Goal: Answer question/provide support: Share knowledge or assist other users

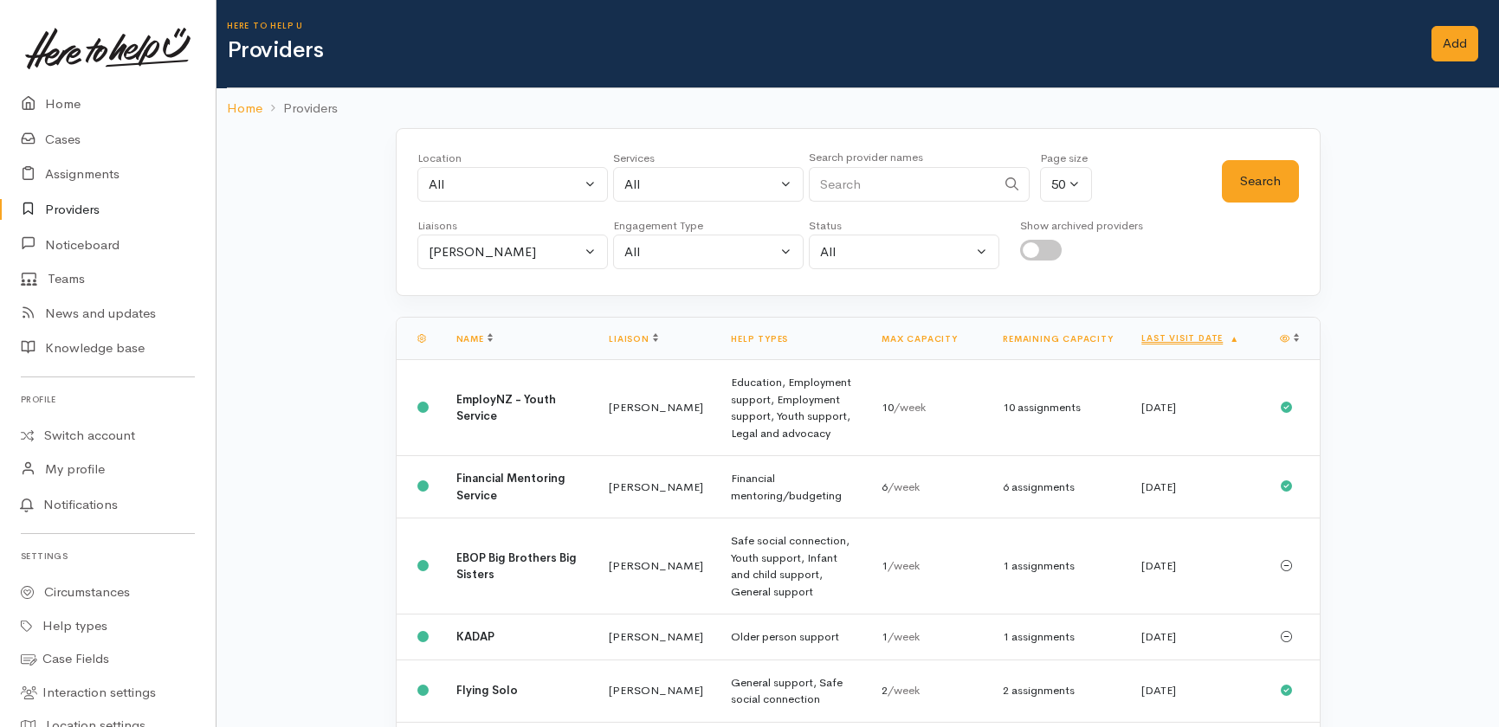
select select "435"
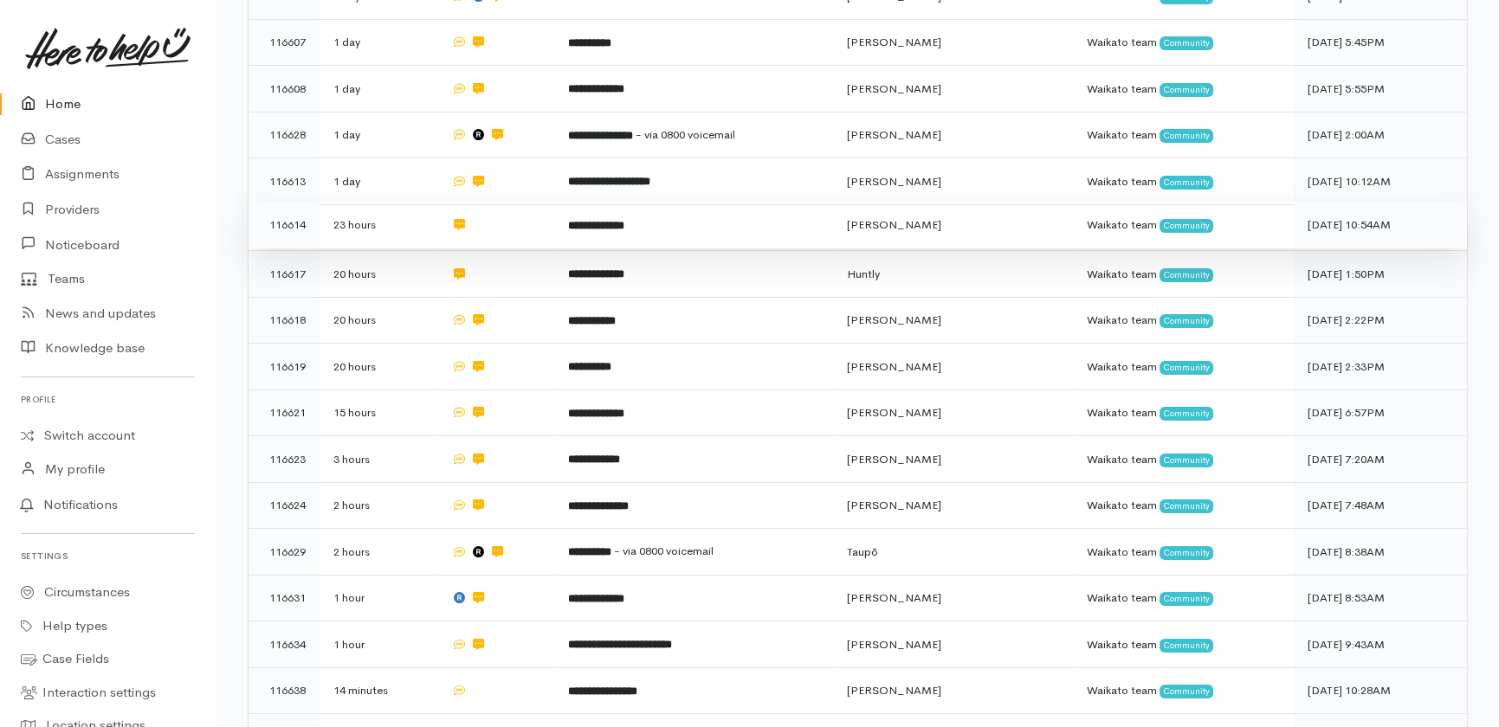
scroll to position [722, 0]
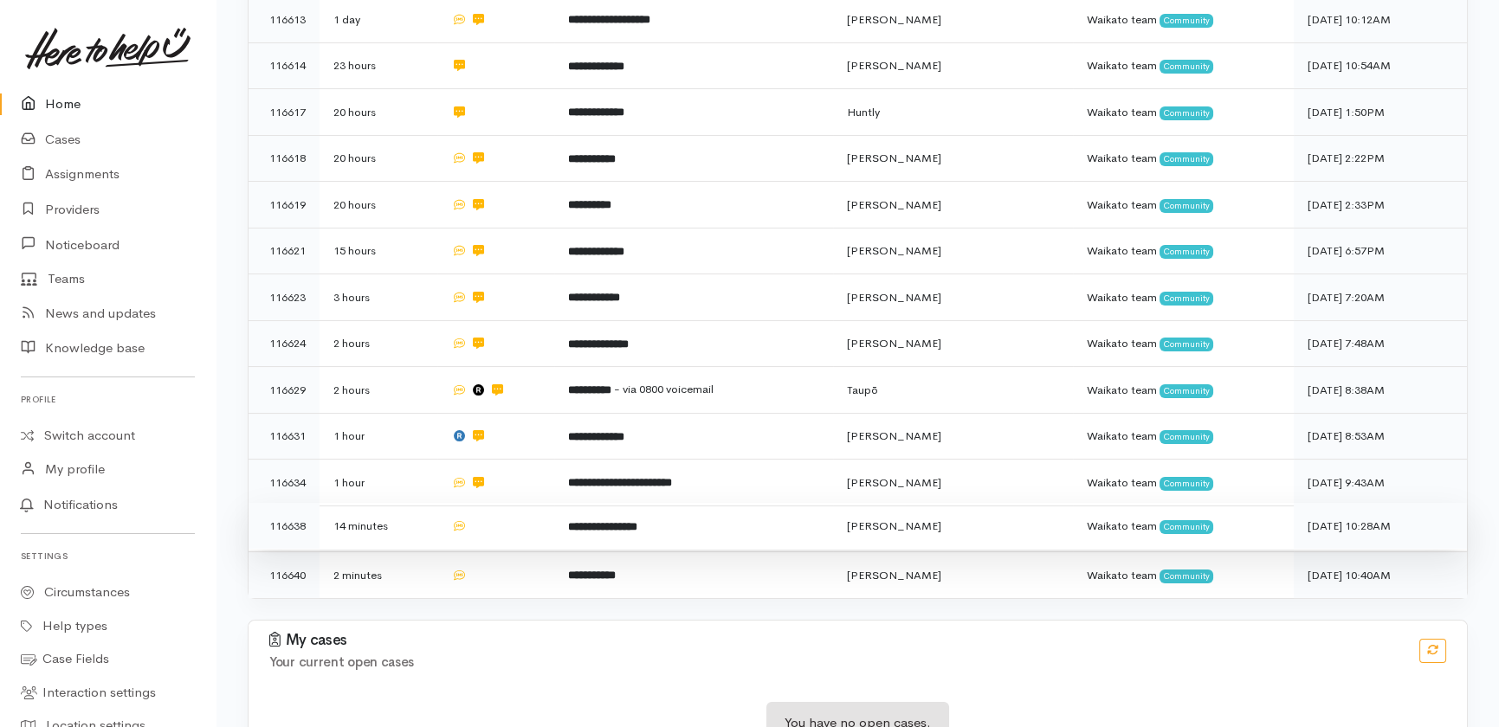
click at [502, 503] on td at bounding box center [496, 526] width 118 height 47
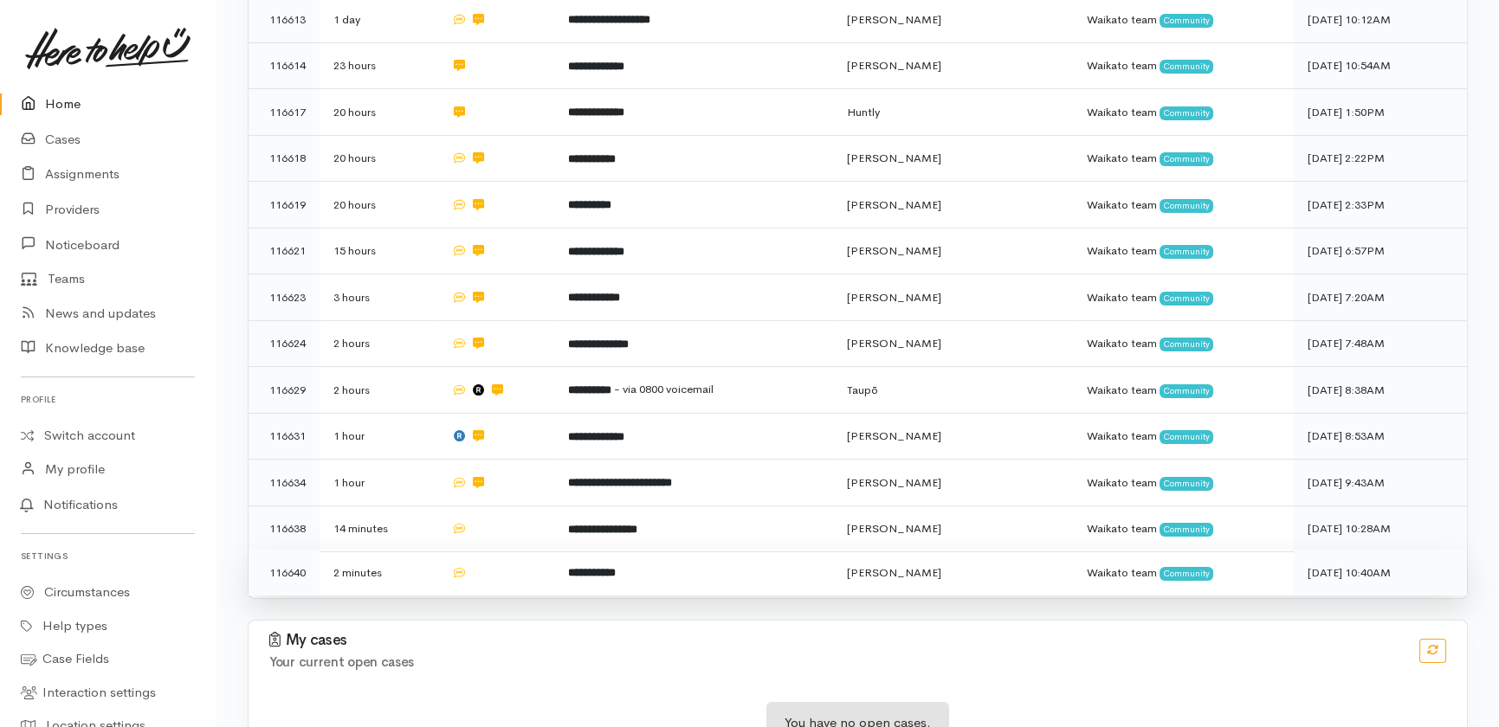
click at [514, 550] on td at bounding box center [496, 573] width 118 height 46
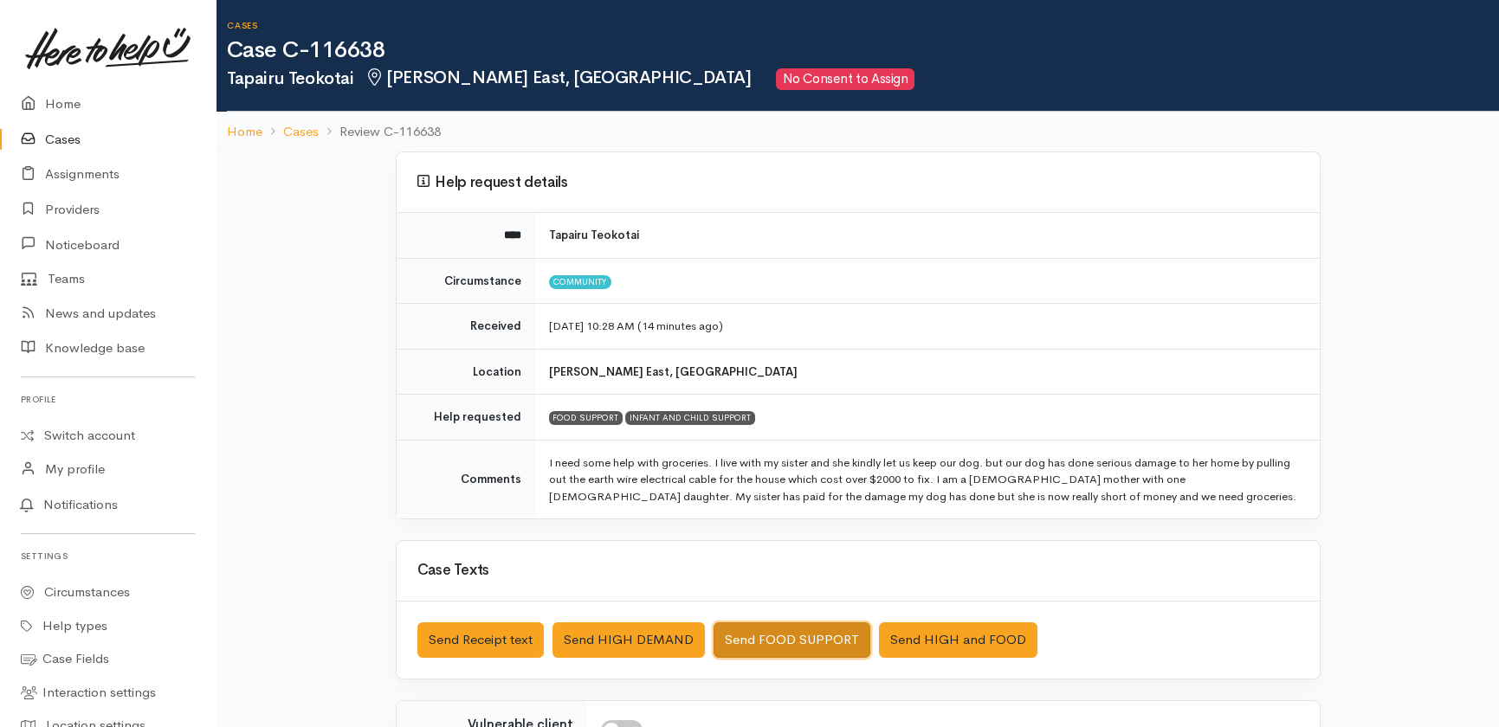
click at [777, 637] on button "Send FOOD SUPPORT" at bounding box center [792, 641] width 157 height 36
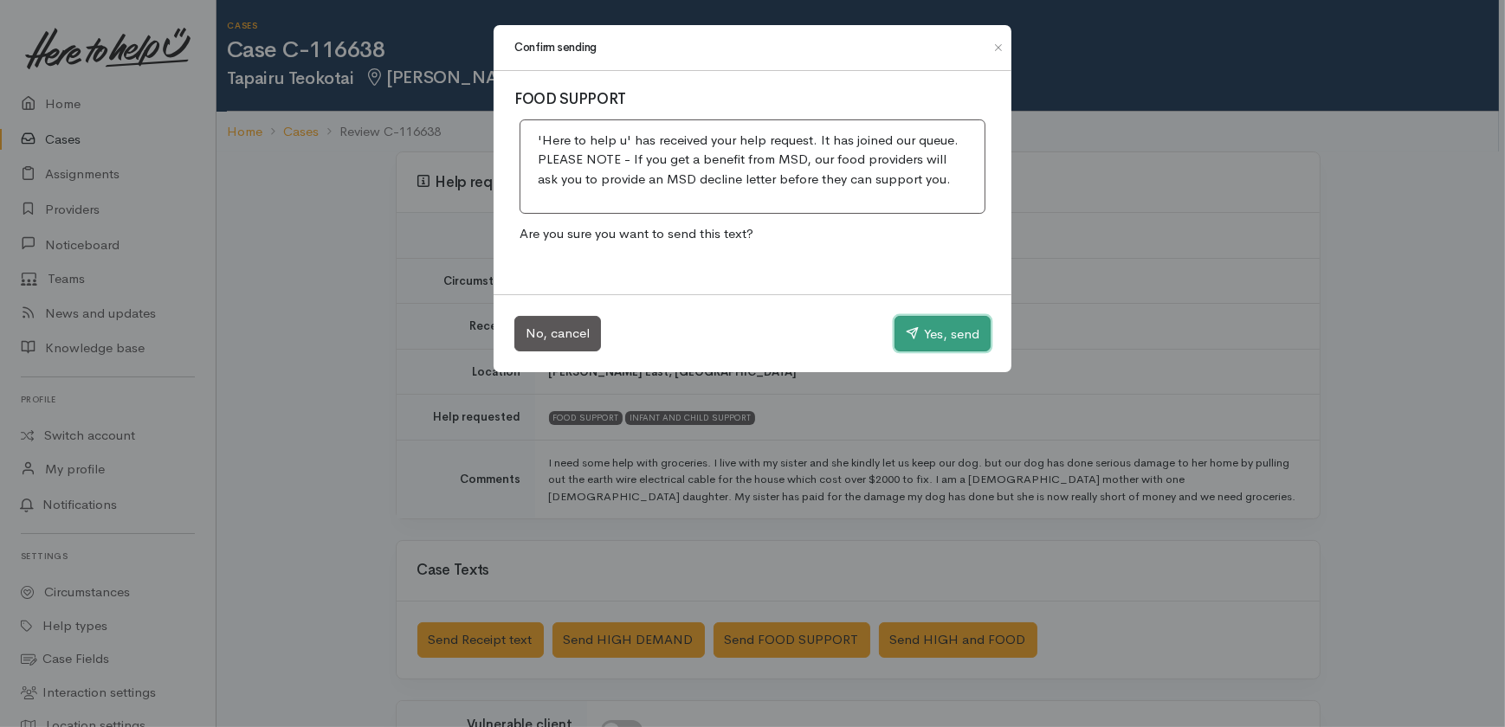
click at [948, 329] on button "Yes, send" at bounding box center [943, 334] width 96 height 36
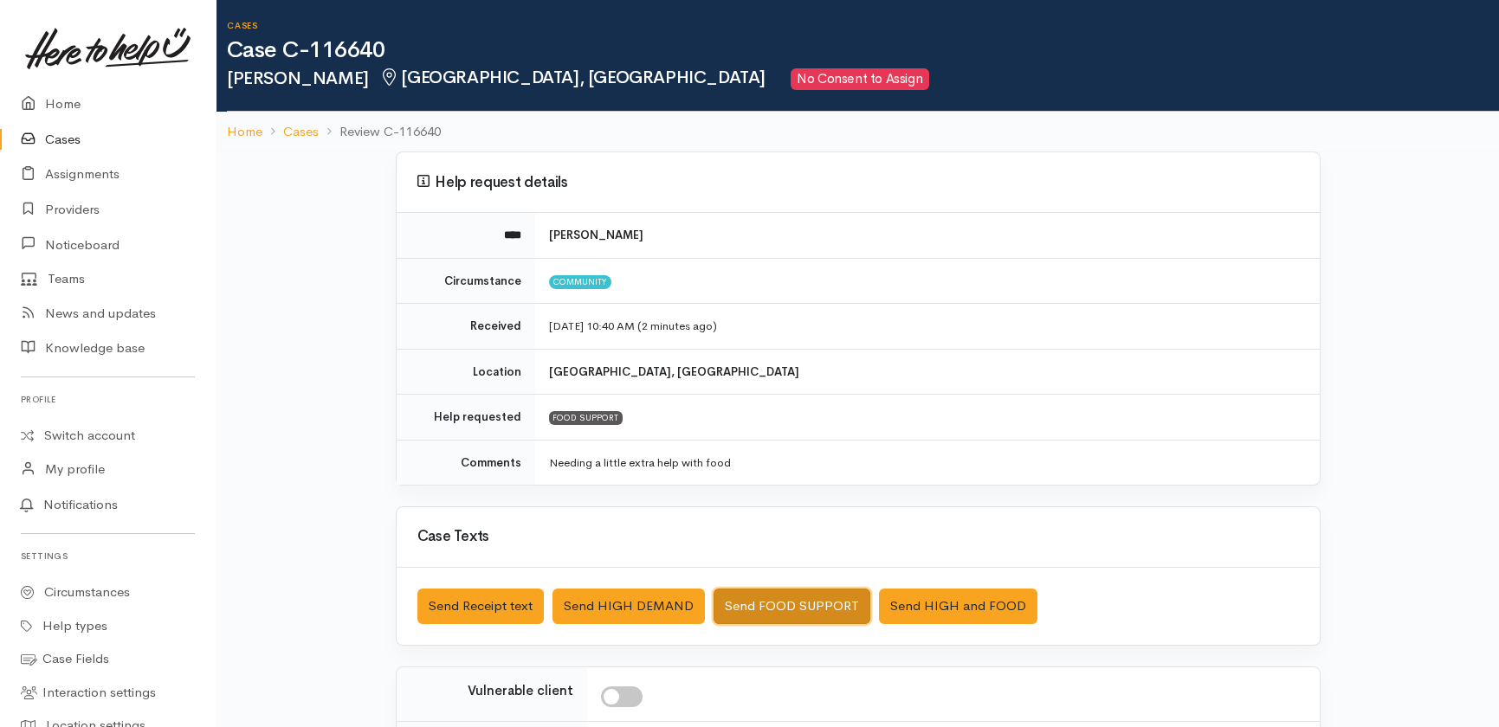
click at [766, 604] on button "Send FOOD SUPPORT" at bounding box center [792, 607] width 157 height 36
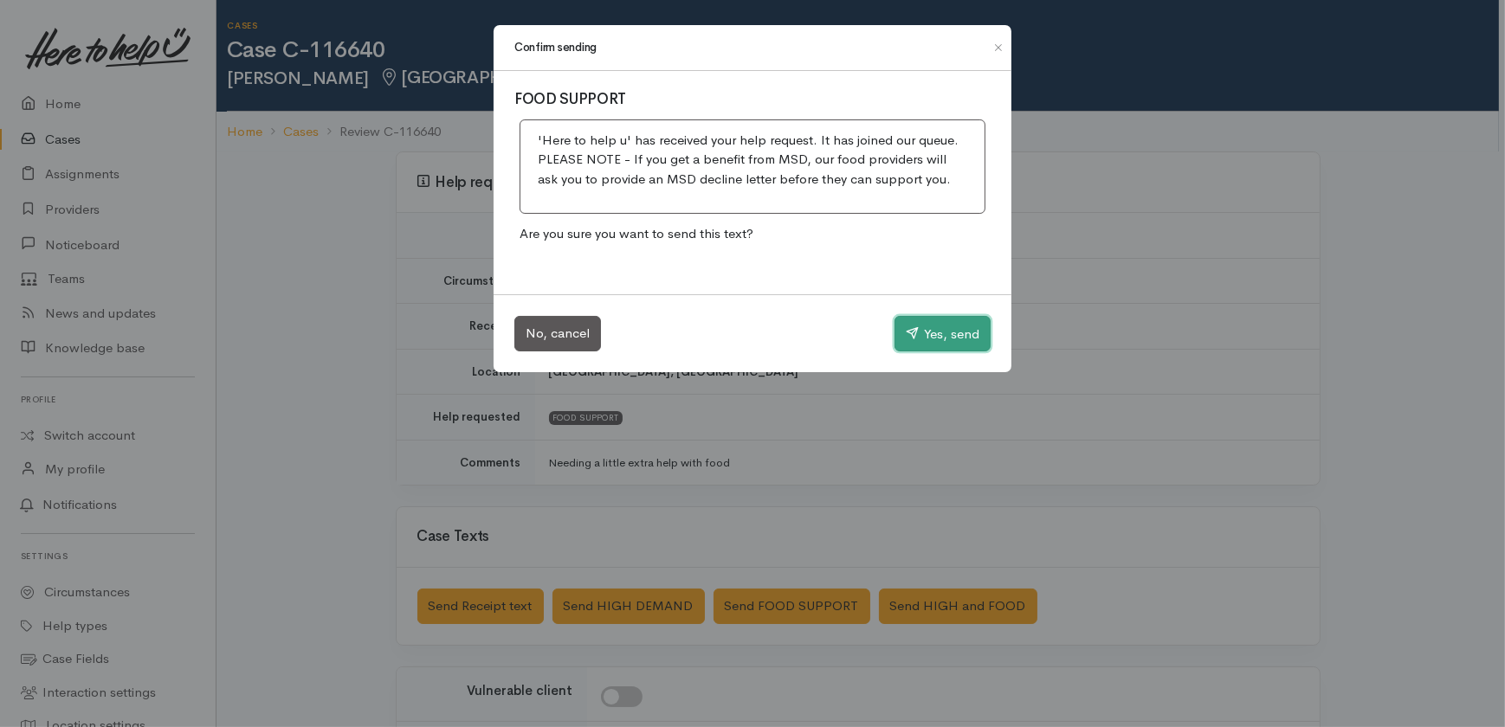
click at [928, 339] on button "Yes, send" at bounding box center [943, 334] width 96 height 36
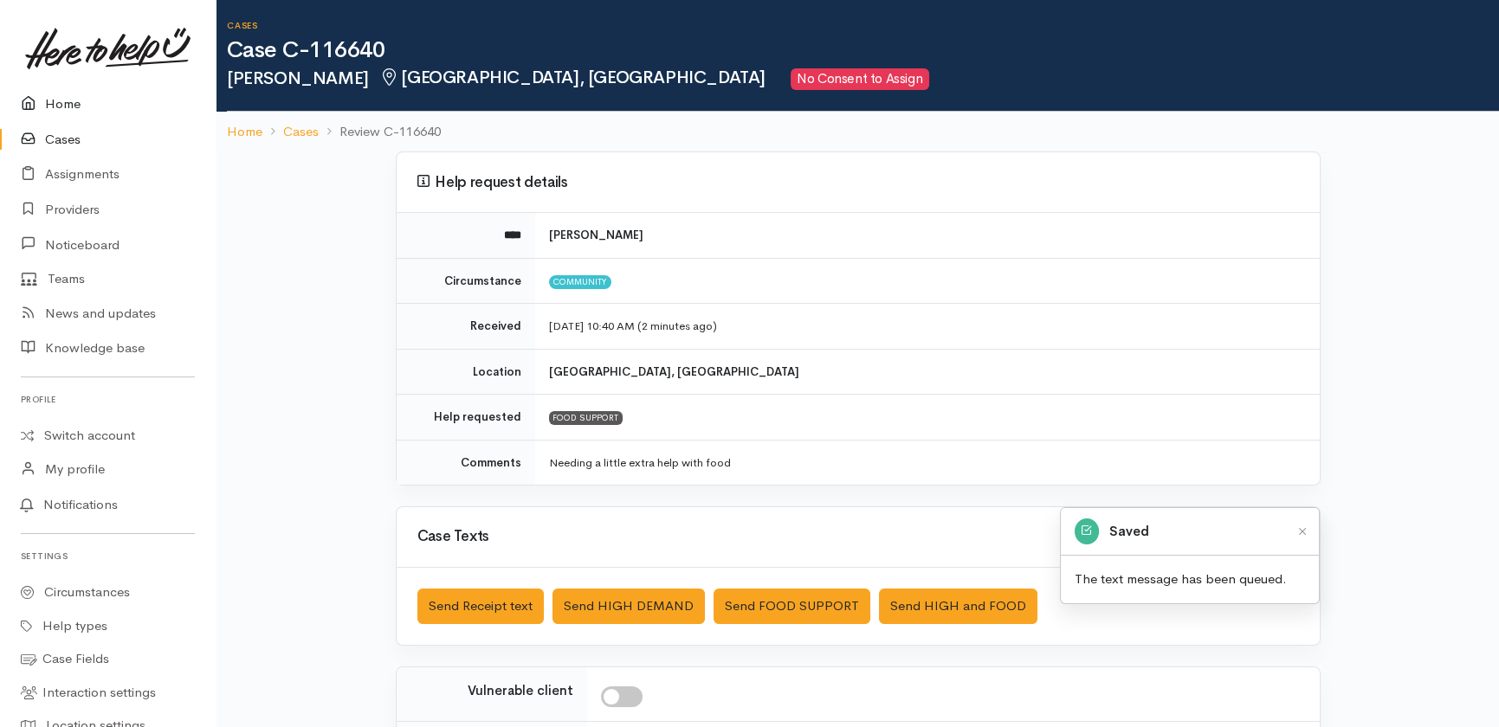
click at [50, 107] on link "Home" at bounding box center [108, 105] width 216 height 36
